Goal: Information Seeking & Learning: Learn about a topic

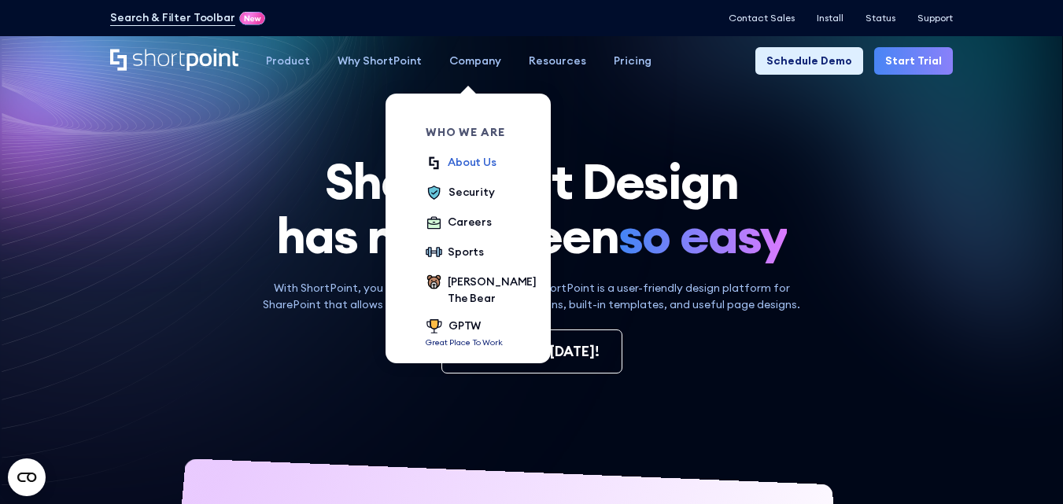
click at [479, 170] on div "About Us" at bounding box center [472, 162] width 49 height 17
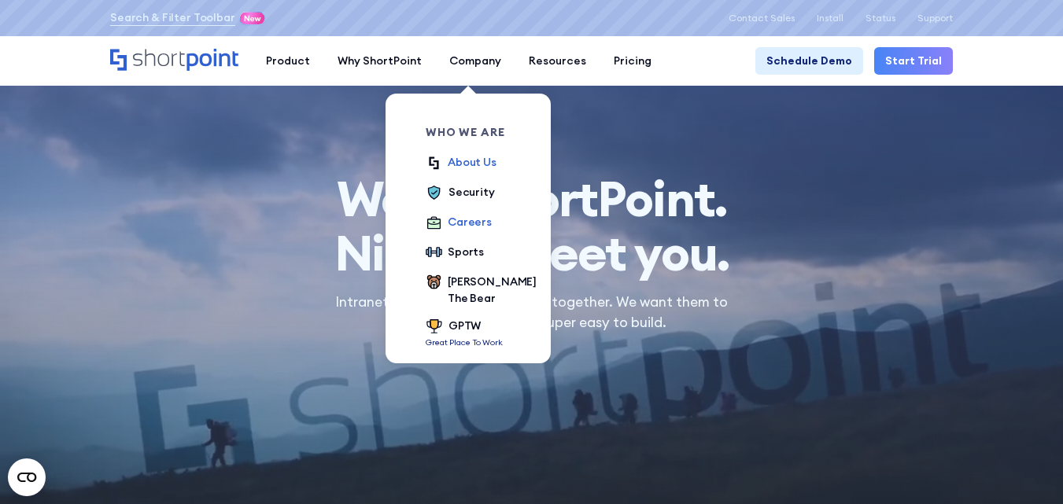
click at [448, 215] on div "Careers" at bounding box center [470, 222] width 44 height 17
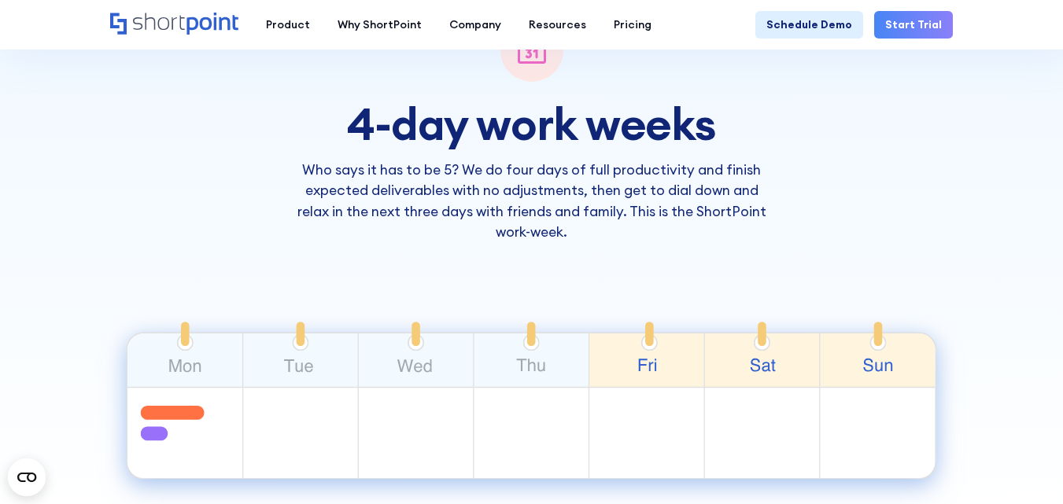
scroll to position [598, 0]
click at [387, 121] on h3 "4-day work weeks" at bounding box center [531, 123] width 482 height 49
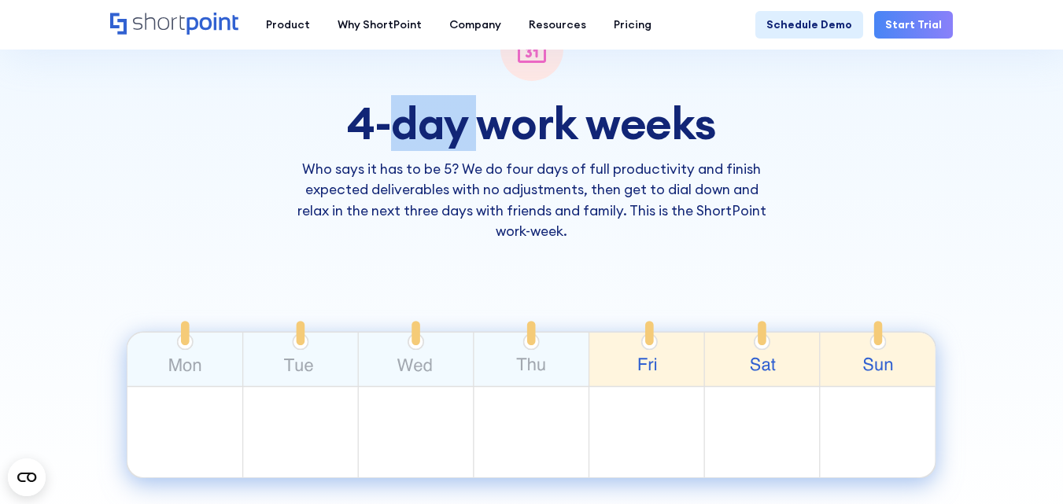
click at [387, 121] on h3 "4-day work weeks" at bounding box center [531, 123] width 482 height 49
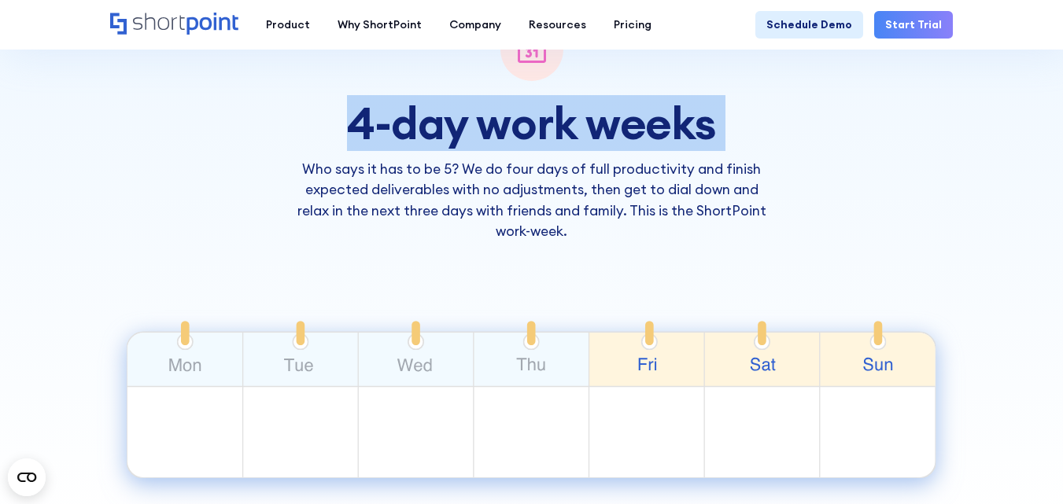
click at [387, 121] on h3 "4-day work weeks" at bounding box center [531, 123] width 482 height 49
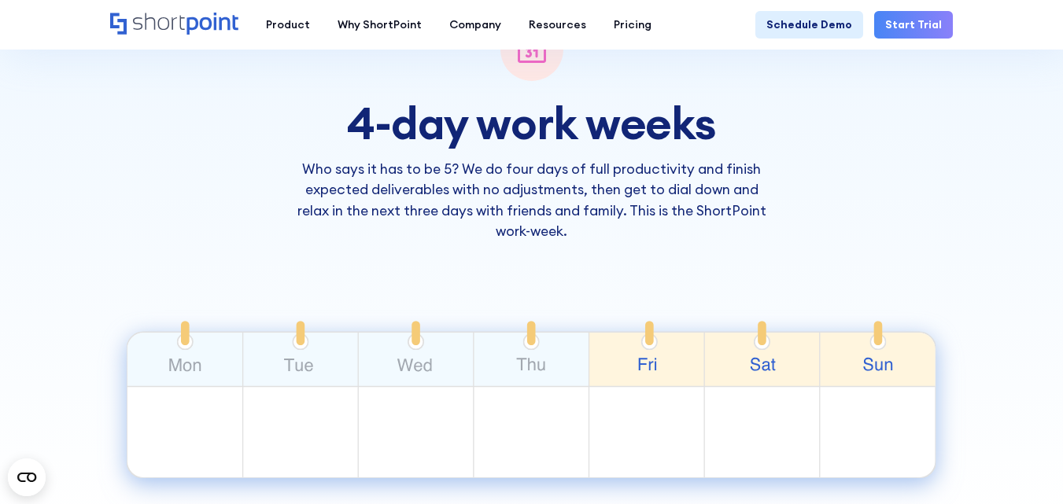
click at [341, 178] on p "Who says it has to be 5? We do four days of full productivity and finish expect…" at bounding box center [531, 200] width 482 height 83
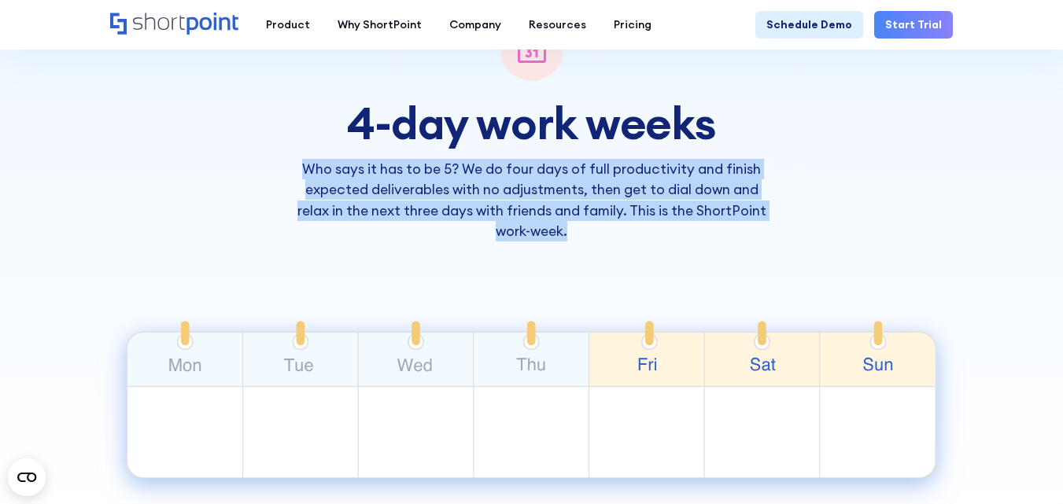
click at [341, 178] on p "Who says it has to be 5? We do four days of full productivity and finish expect…" at bounding box center [531, 200] width 482 height 83
click at [793, 183] on div "4-day work weeks Who says it has to be 5? We do four days of full productivity …" at bounding box center [530, 196] width 903 height 658
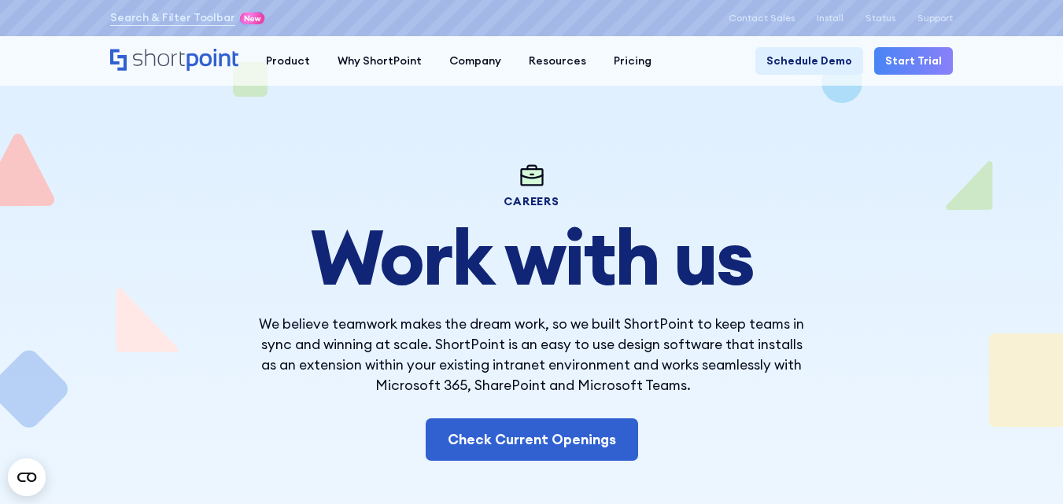
scroll to position [0, 0]
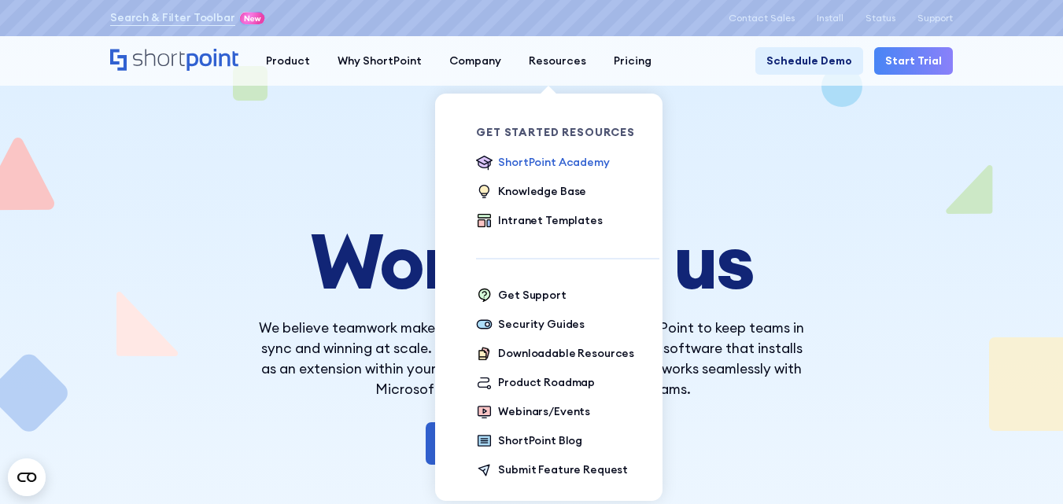
click at [526, 161] on div "ShortPoint Academy" at bounding box center [553, 162] width 111 height 17
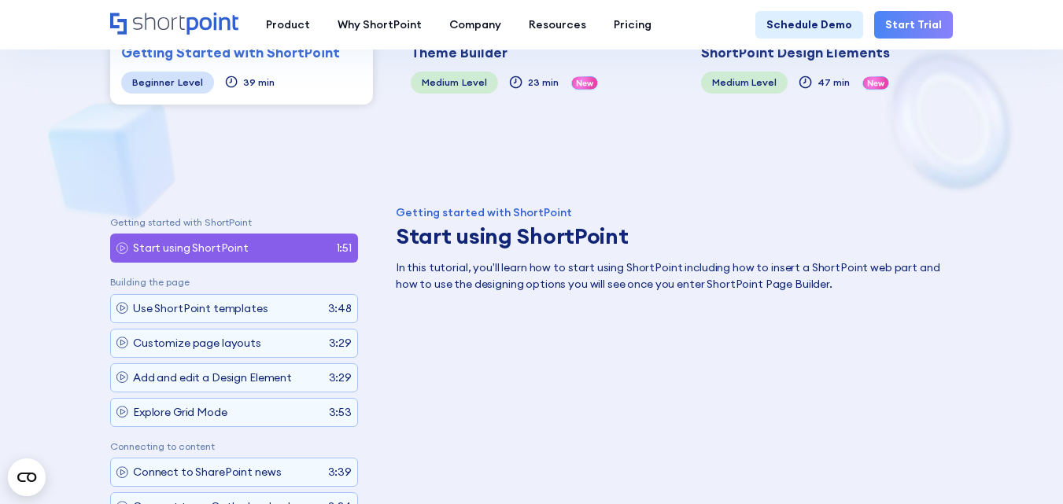
scroll to position [608, 0]
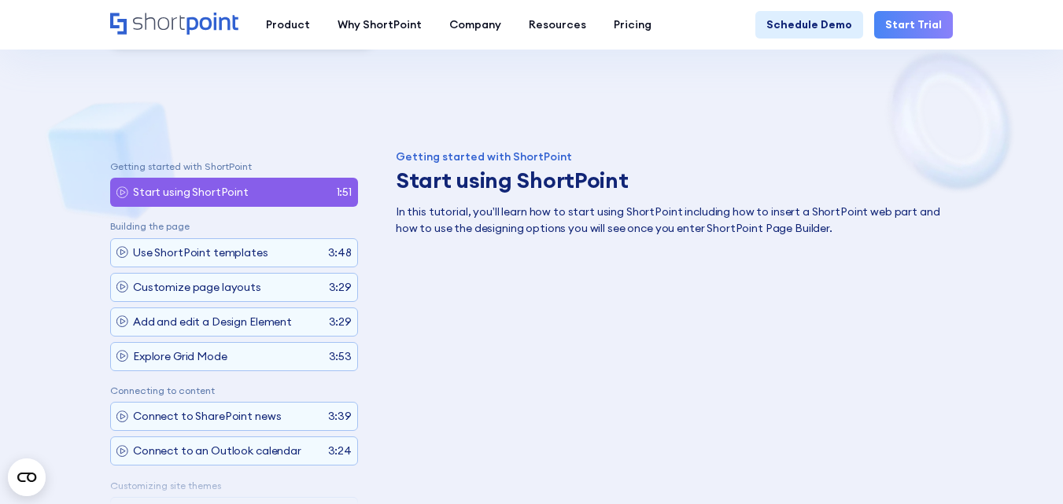
click at [279, 3] on div "Product works with SharePoint Microsoft Teams SAP Explore Templates Elements In…" at bounding box center [531, 25] width 1063 height 50
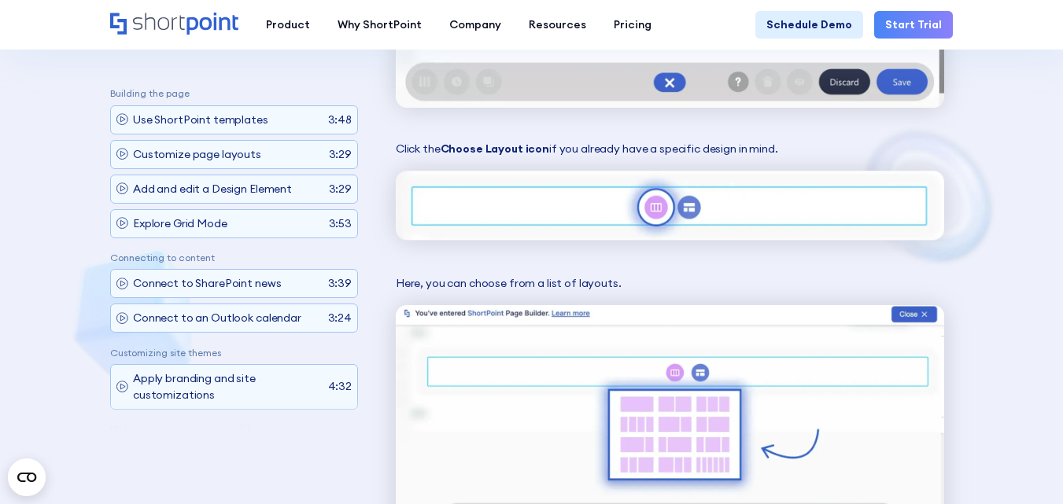
scroll to position [3125, 0]
